Goal: Information Seeking & Learning: Learn about a topic

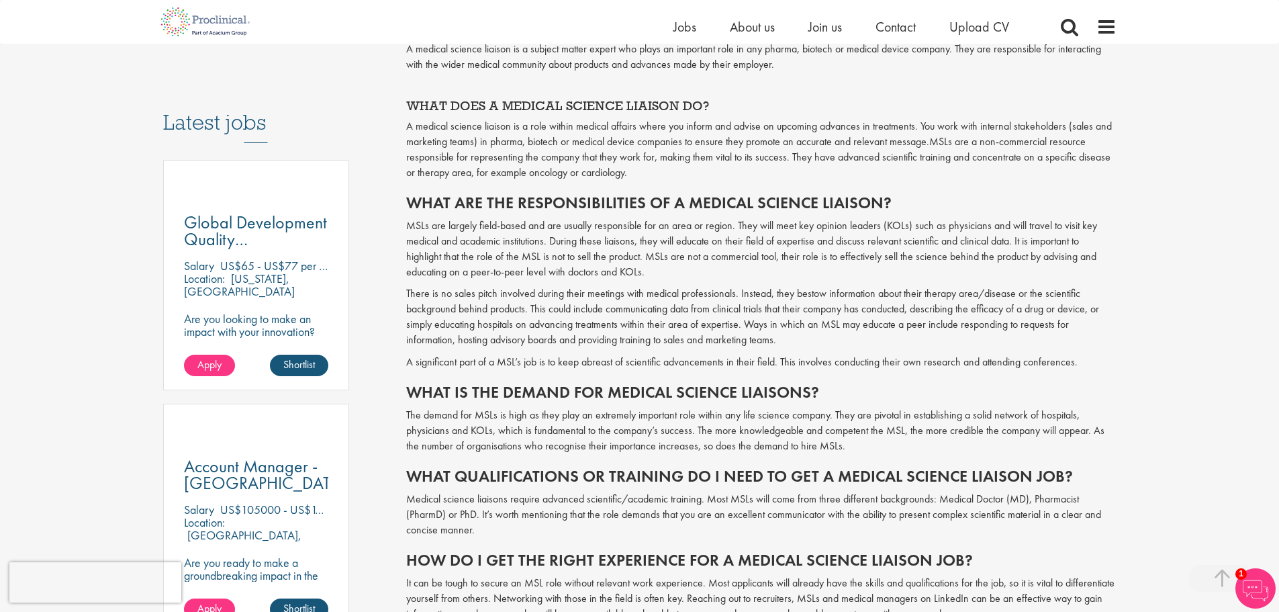
scroll to position [671, 0]
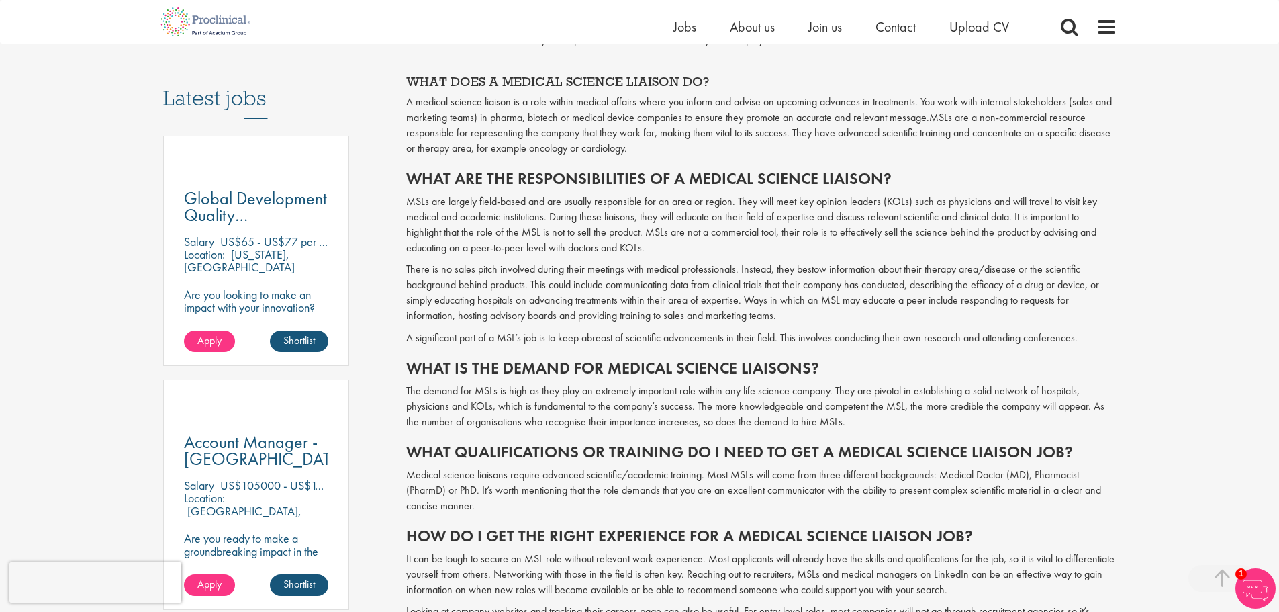
click at [918, 473] on p "Medical science liaisons require advanced scientific/academic training. Most MS…" at bounding box center [761, 490] width 710 height 46
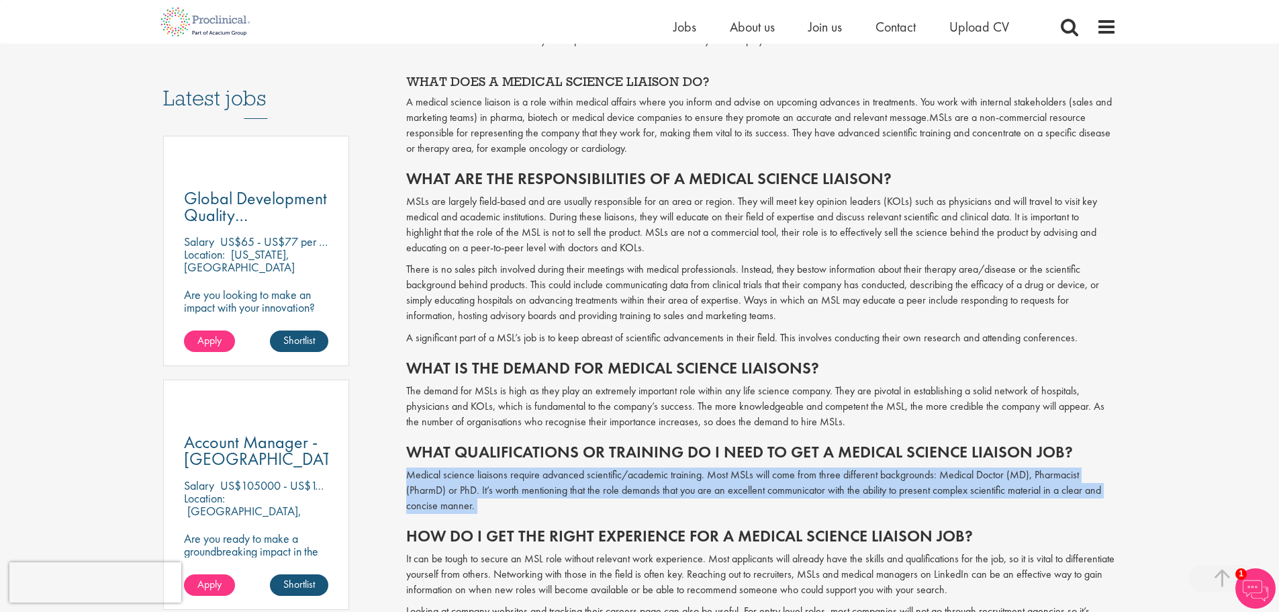
click at [918, 473] on p "Medical science liaisons require advanced scientific/academic training. Most MS…" at bounding box center [761, 490] width 710 height 46
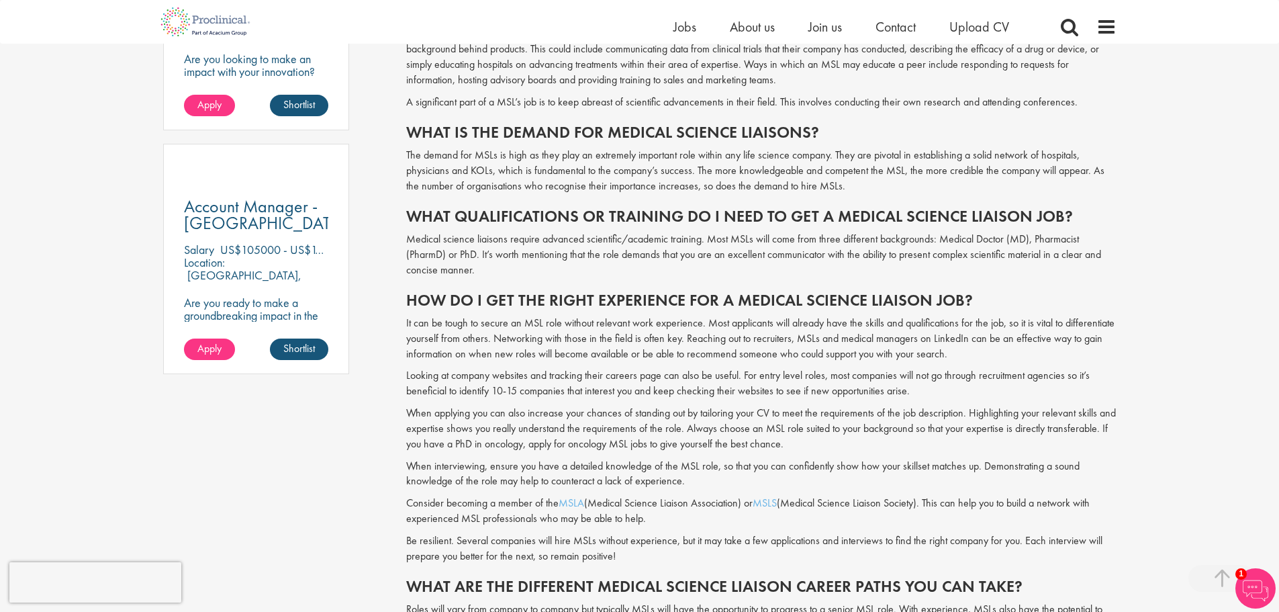
scroll to position [940, 0]
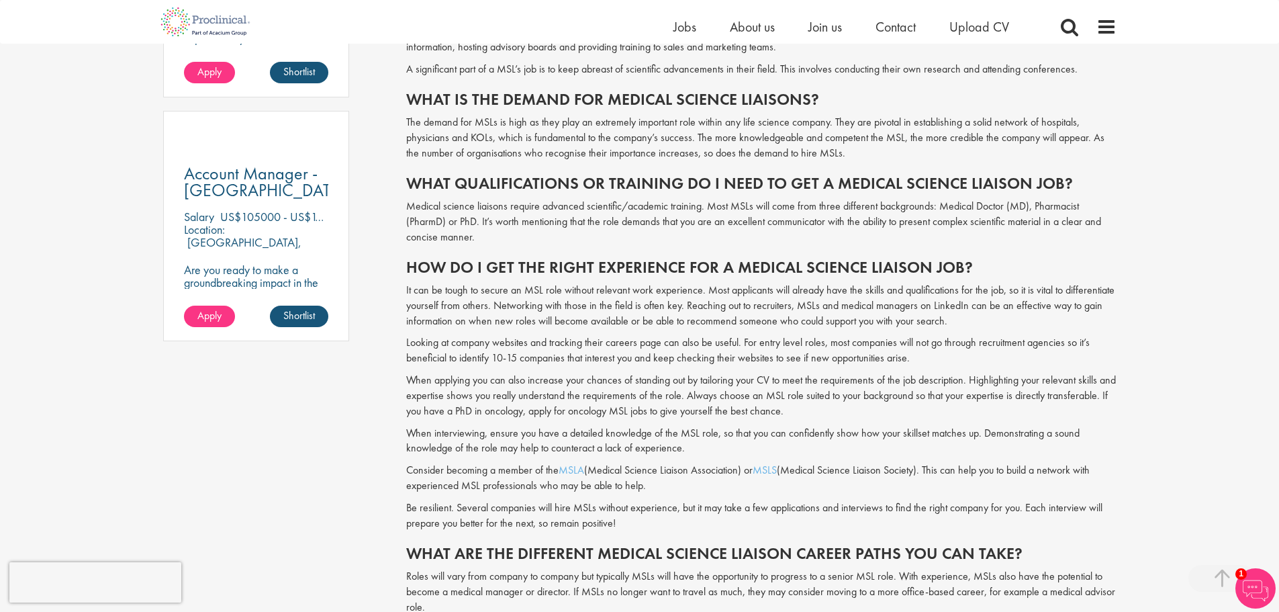
click at [822, 401] on p "When applying you can also increase your chances of standing out by tailoring y…" at bounding box center [761, 396] width 710 height 46
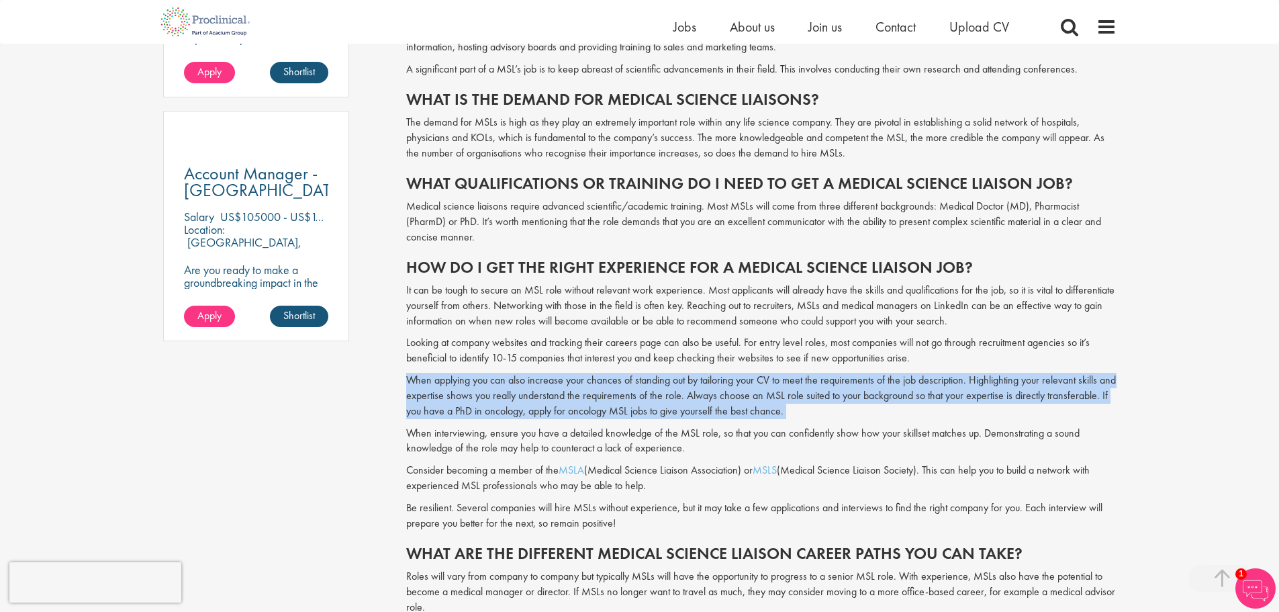
click at [822, 401] on p "When applying you can also increase your chances of standing out by tailoring y…" at bounding box center [761, 396] width 710 height 46
click at [826, 408] on p "When applying you can also increase your chances of standing out by tailoring y…" at bounding box center [761, 396] width 710 height 46
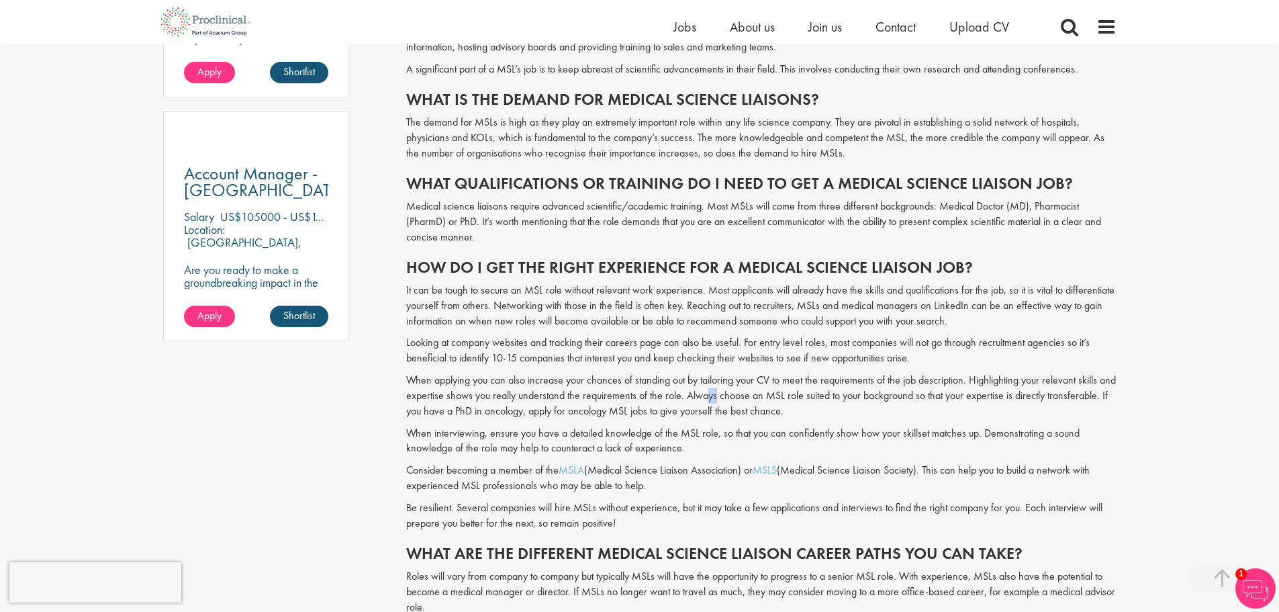
drag, startPoint x: 724, startPoint y: 398, endPoint x: 732, endPoint y: 403, distance: 9.3
click at [732, 403] on p "When applying you can also increase your chances of standing out by tailoring y…" at bounding box center [761, 396] width 710 height 46
click at [737, 406] on p "When applying you can also increase your chances of standing out by tailoring y…" at bounding box center [761, 396] width 710 height 46
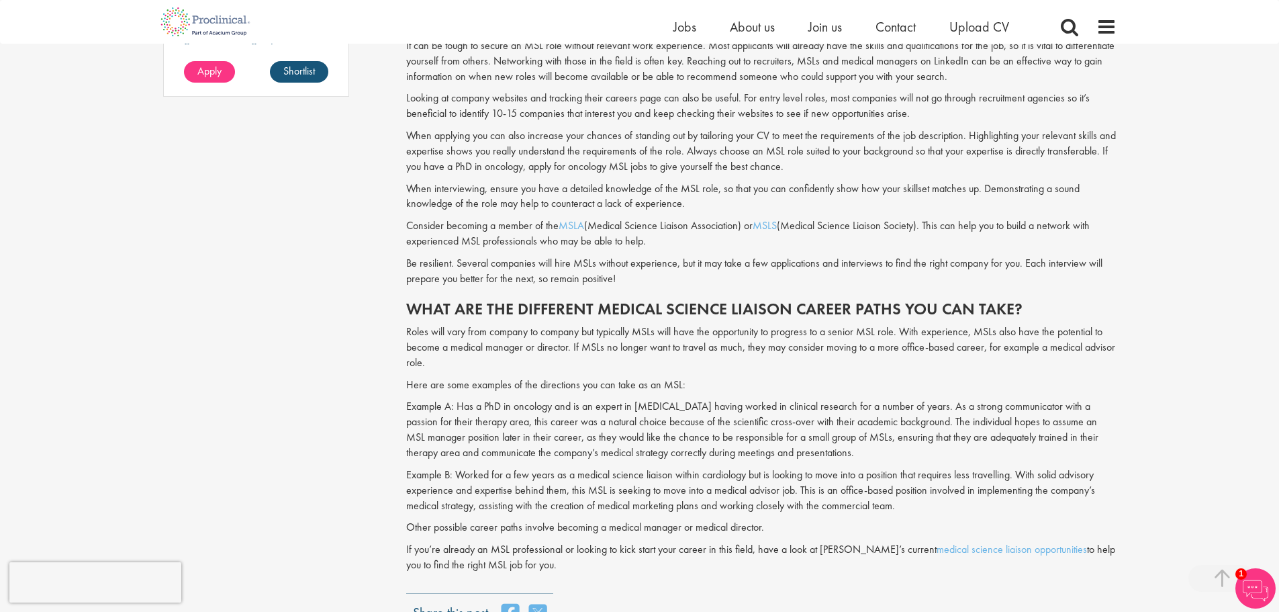
scroll to position [1208, 0]
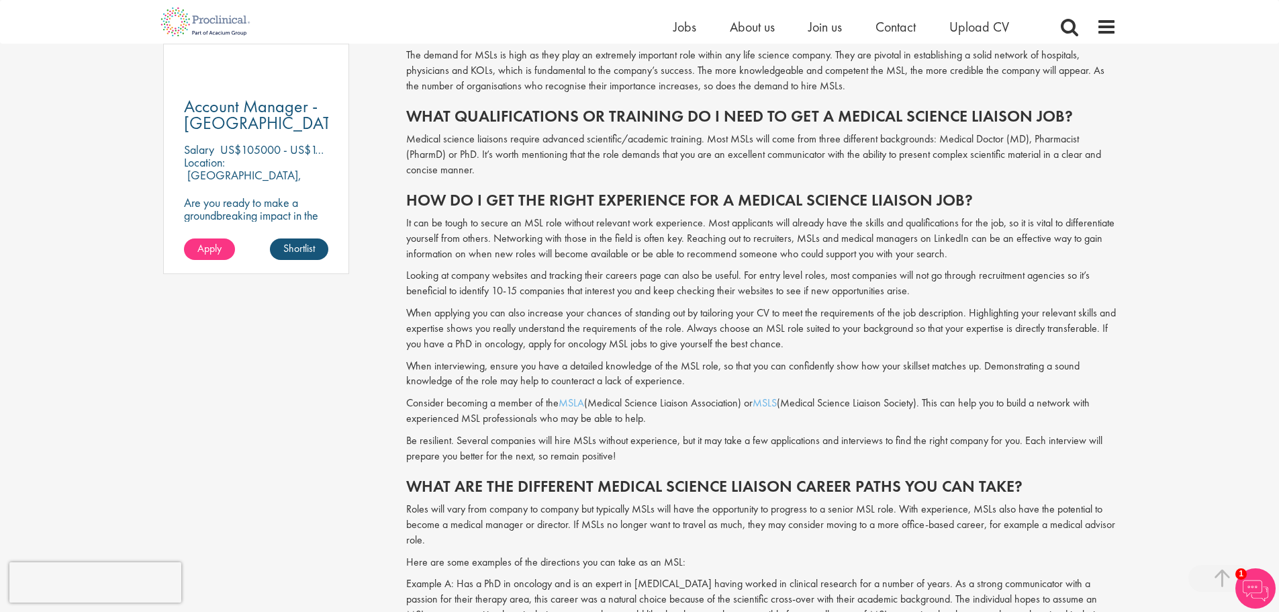
drag, startPoint x: 737, startPoint y: 407, endPoint x: 583, endPoint y: 293, distance: 191.6
click at [583, 295] on p "Looking at company websites and tracking their careers page can also be useful.…" at bounding box center [761, 283] width 710 height 31
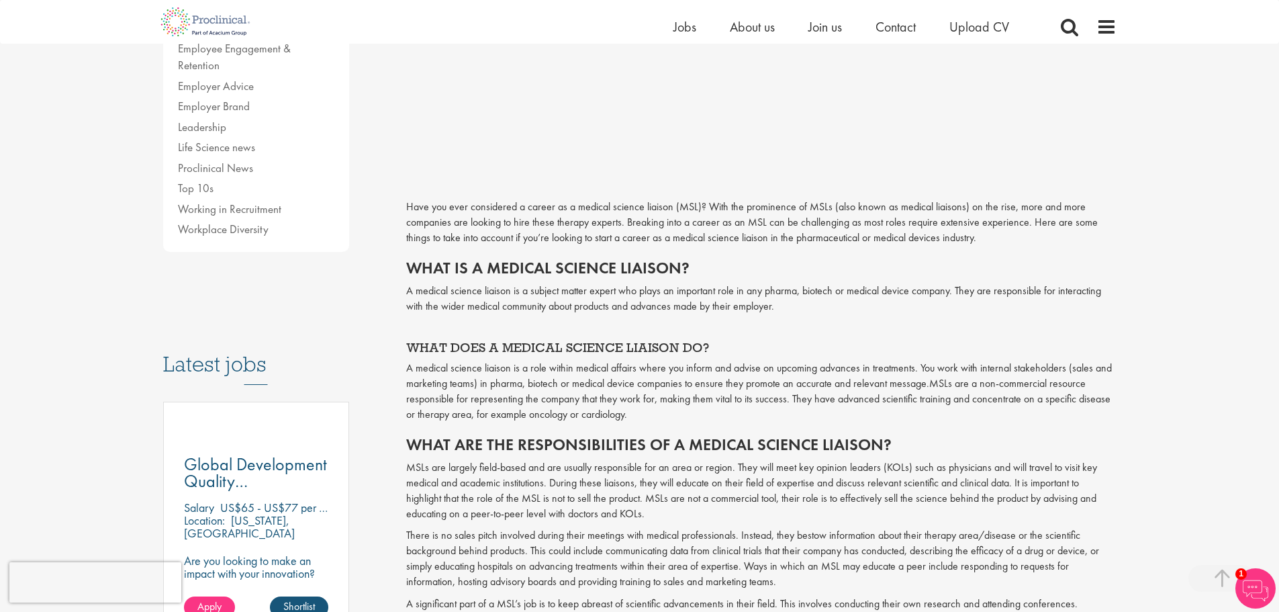
scroll to position [269, 0]
